Goal: Task Accomplishment & Management: Use online tool/utility

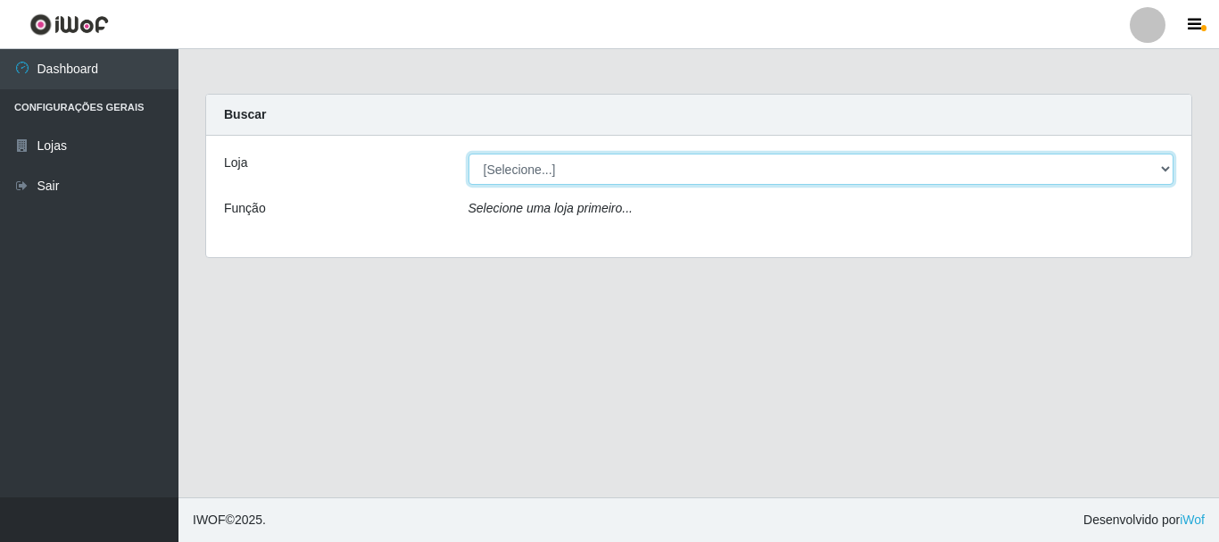
click at [557, 170] on select "[Selecione...] [GEOGRAPHIC_DATA] [GEOGRAPHIC_DATA]" at bounding box center [822, 169] width 706 height 31
select select "64"
click at [469, 154] on select "[Selecione...] [GEOGRAPHIC_DATA] [GEOGRAPHIC_DATA]" at bounding box center [822, 169] width 706 height 31
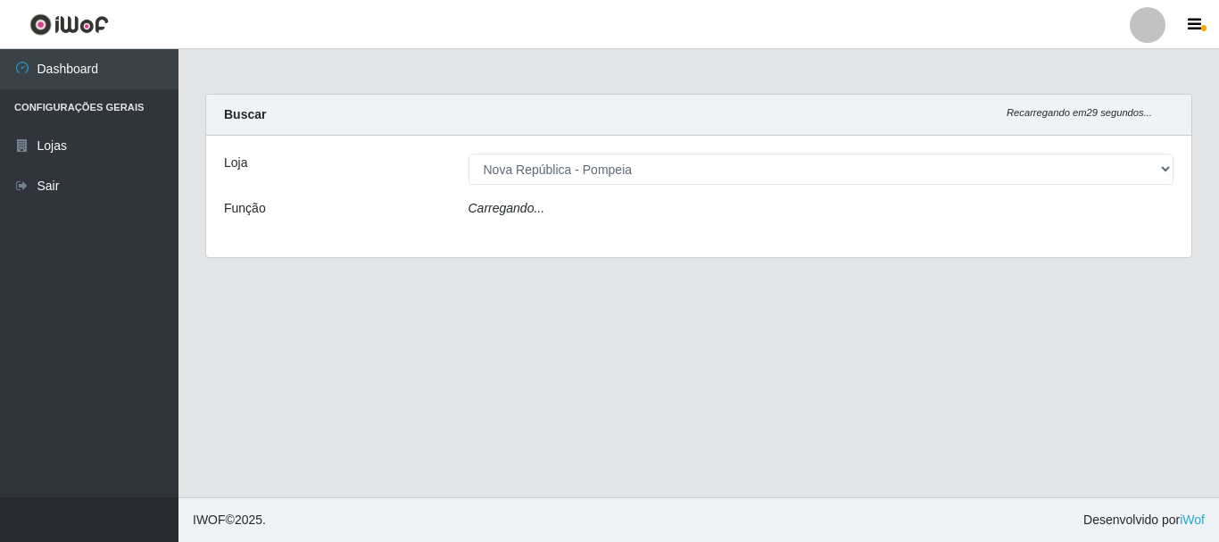
click at [571, 217] on div "Carregando..." at bounding box center [821, 212] width 733 height 26
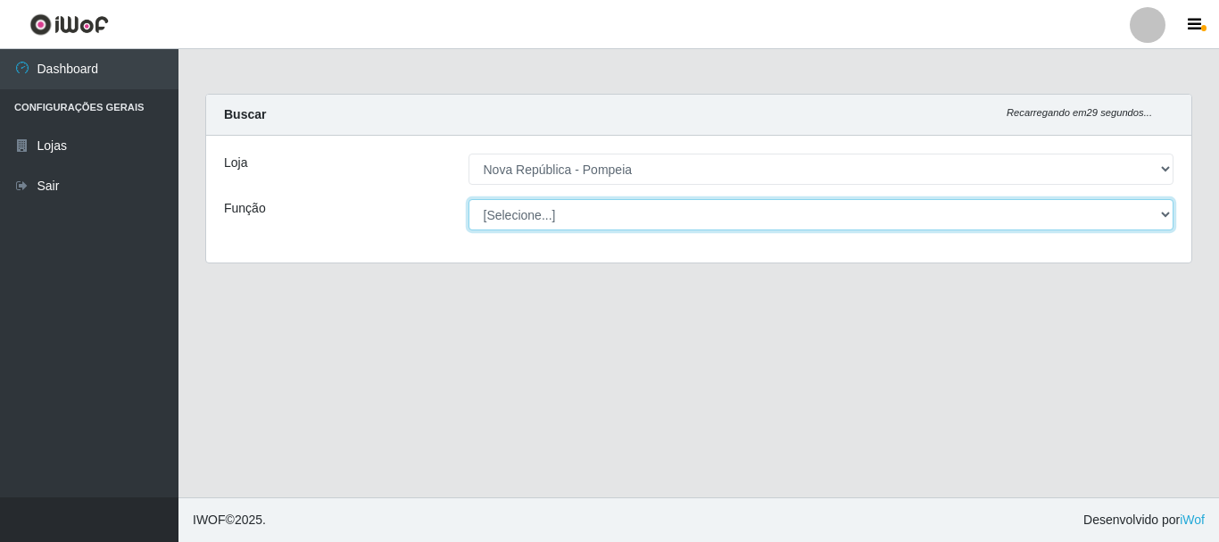
click at [571, 217] on select "[Selecione...] Balconista Operador de Caixa Recepcionista Repositor" at bounding box center [822, 214] width 706 height 31
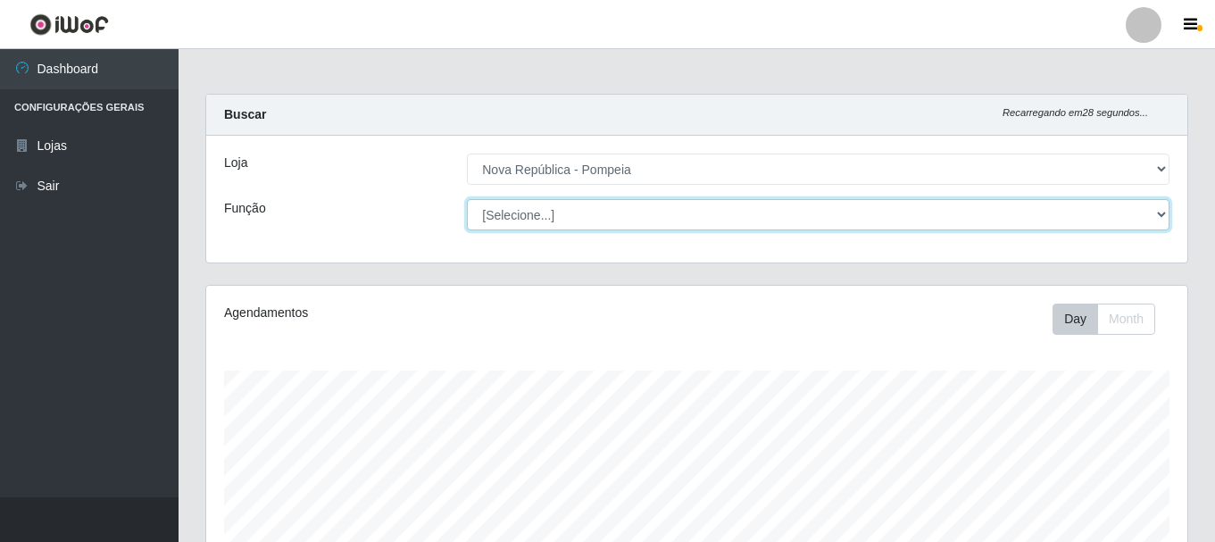
scroll to position [370, 981]
select select "22"
click at [467, 199] on select "[Selecione...] Balconista Operador de Caixa Recepcionista Repositor" at bounding box center [818, 214] width 702 height 31
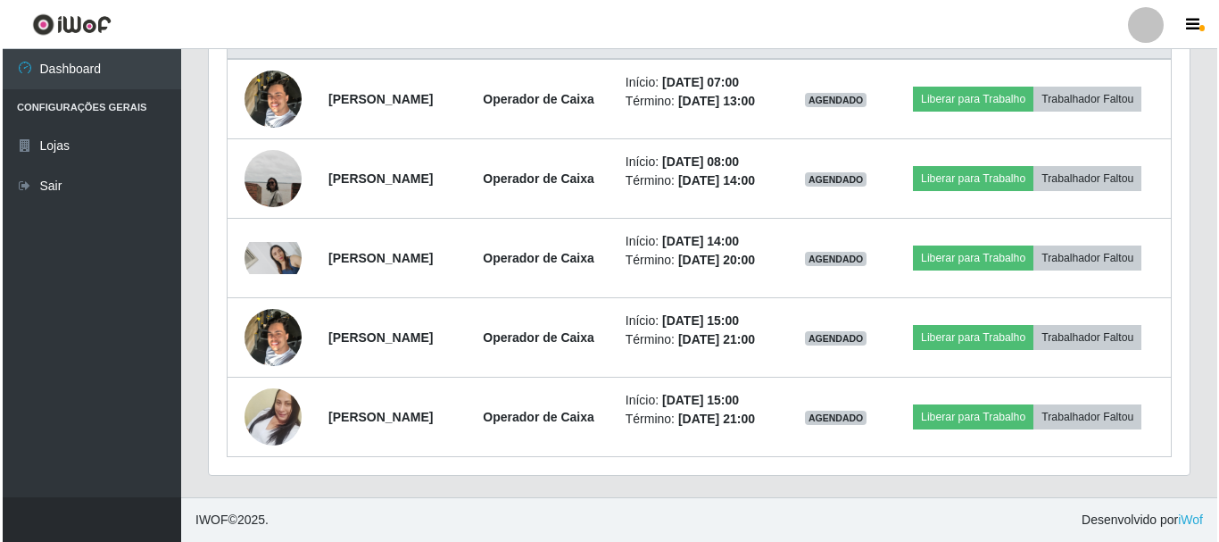
scroll to position [634, 0]
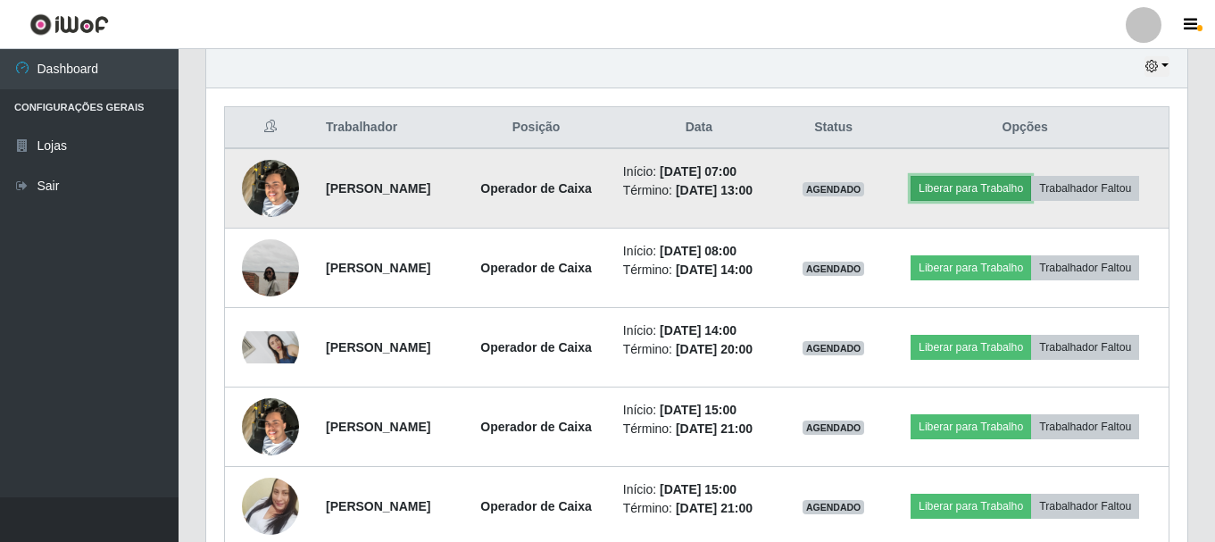
click at [979, 179] on button "Liberar para Trabalho" at bounding box center [970, 188] width 120 height 25
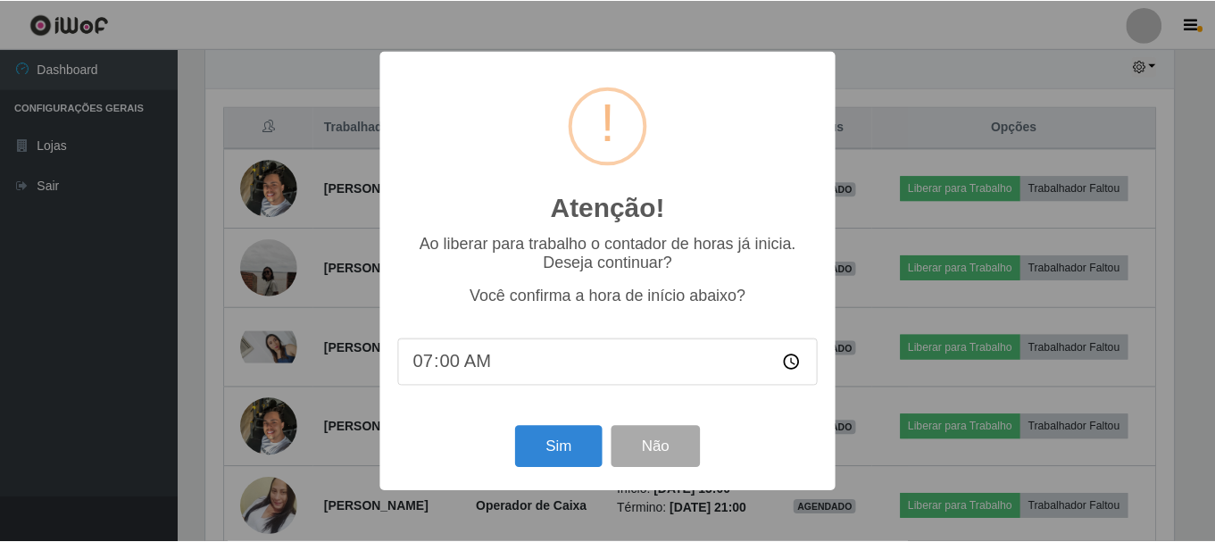
scroll to position [370, 972]
click at [1026, 53] on div "Atenção! × Ao liberar para trabalho o contador de horas já inicia. Deseja conti…" at bounding box center [609, 271] width 1219 height 542
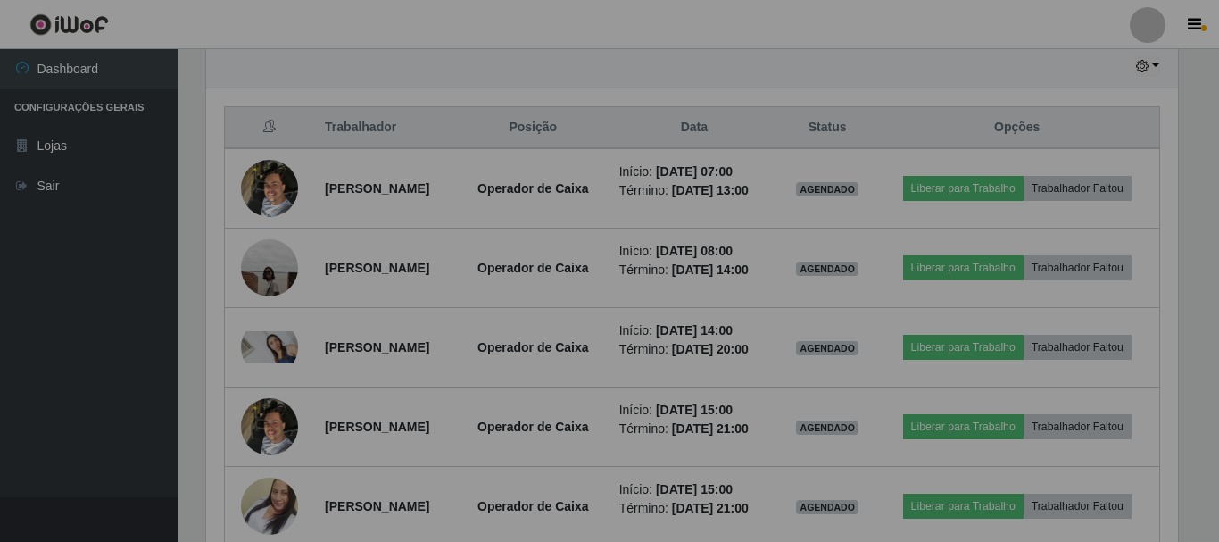
scroll to position [370, 981]
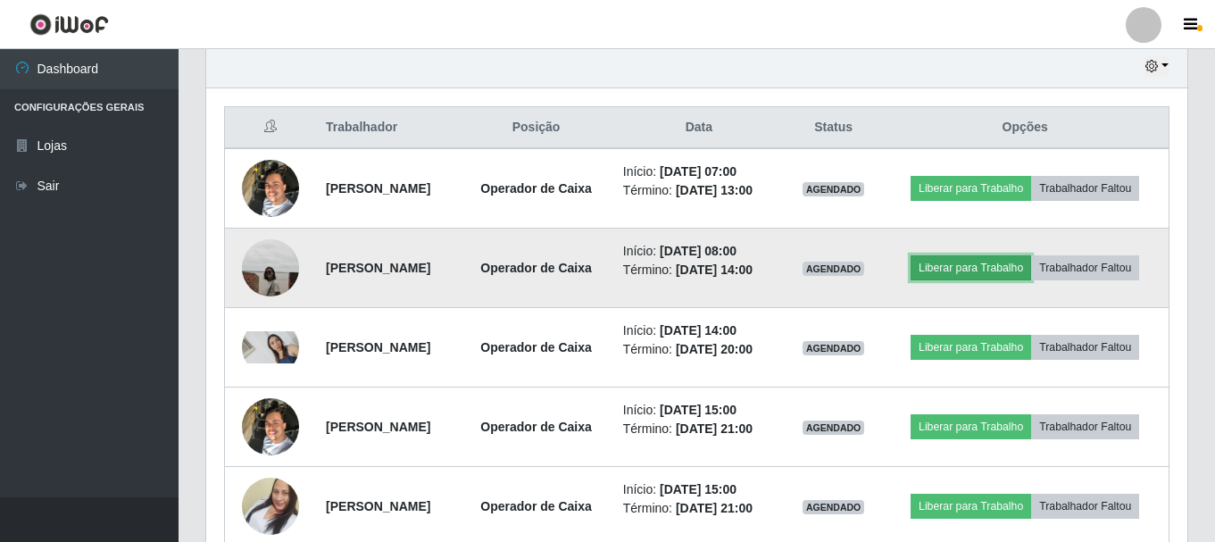
click at [959, 271] on button "Liberar para Trabalho" at bounding box center [970, 267] width 120 height 25
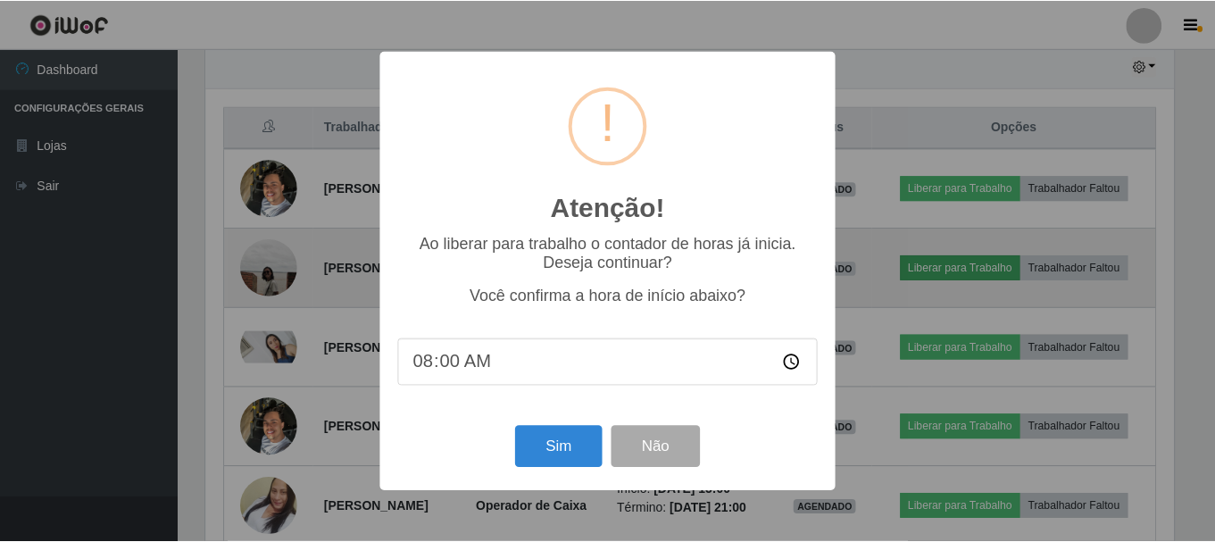
scroll to position [370, 972]
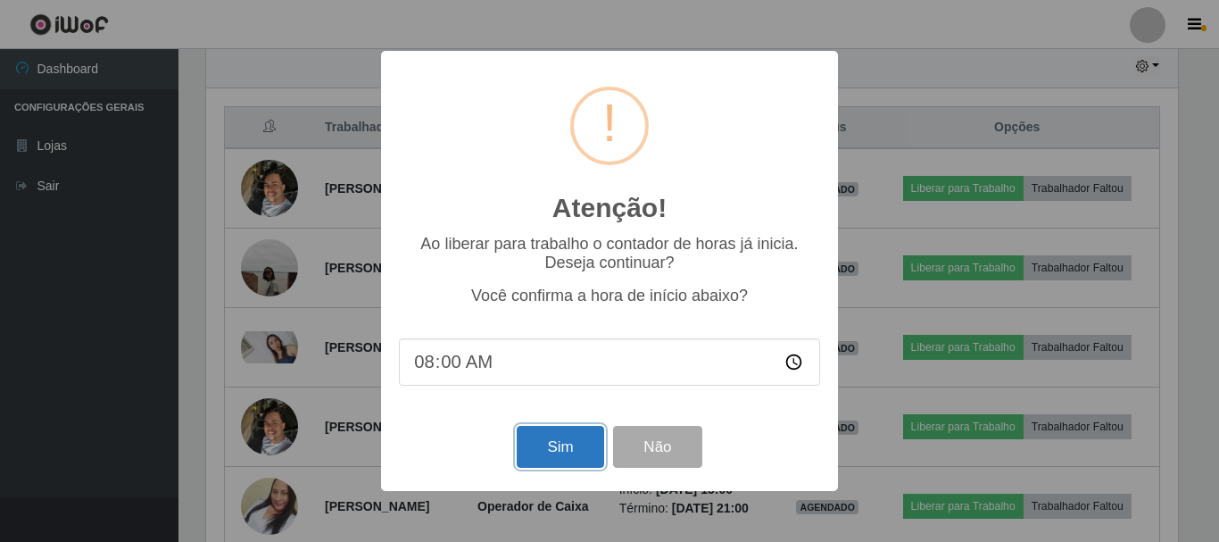
click at [562, 447] on button "Sim" at bounding box center [560, 447] width 87 height 42
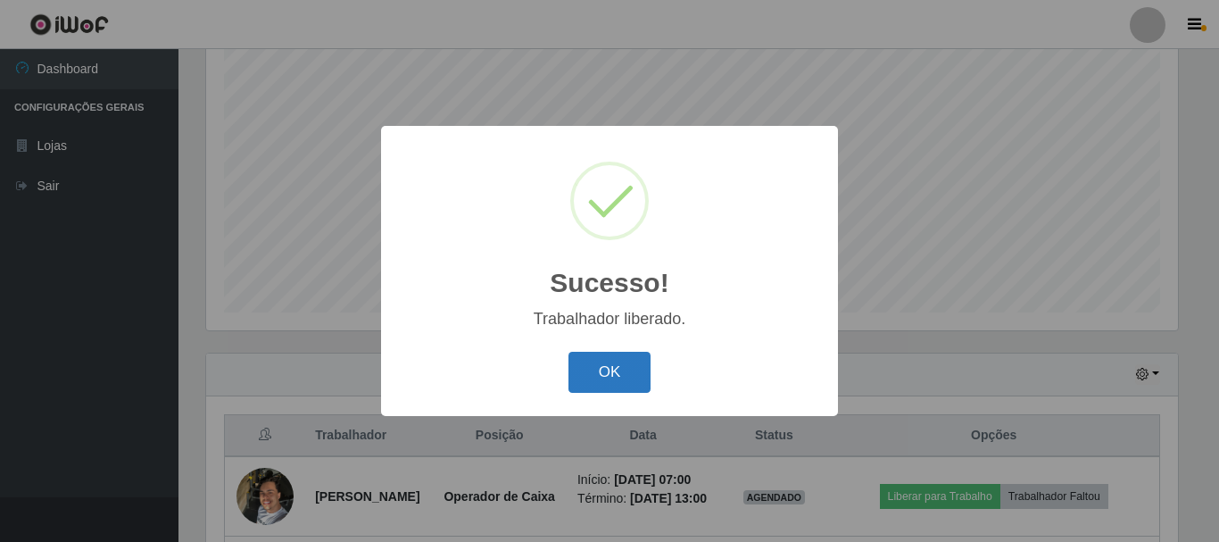
click at [592, 372] on button "OK" at bounding box center [610, 373] width 83 height 42
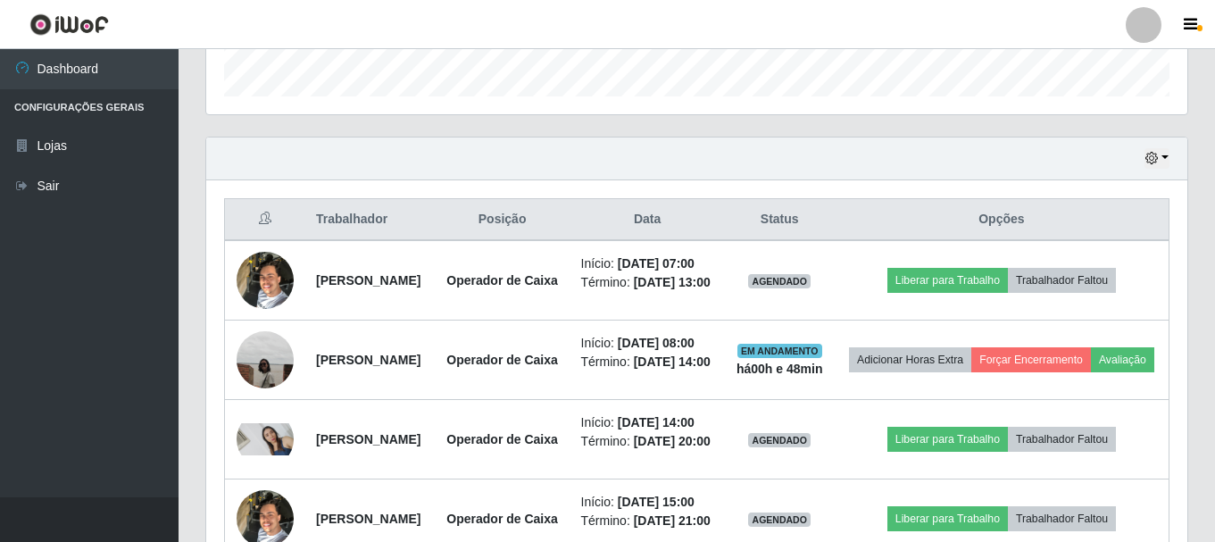
scroll to position [594, 0]
